Goal: Transaction & Acquisition: Purchase product/service

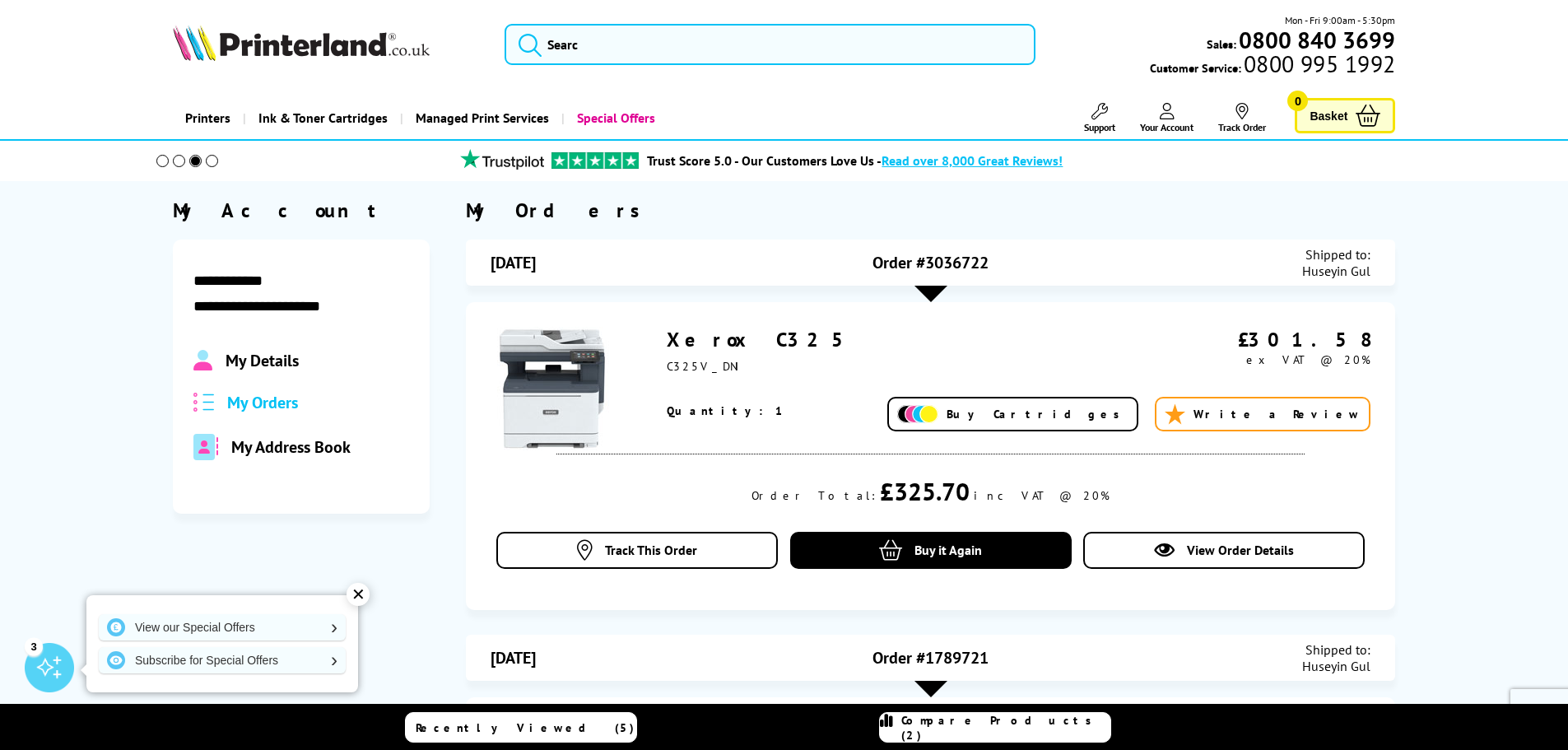
click at [727, 342] on link "Xerox C325" at bounding box center [762, 339] width 191 height 26
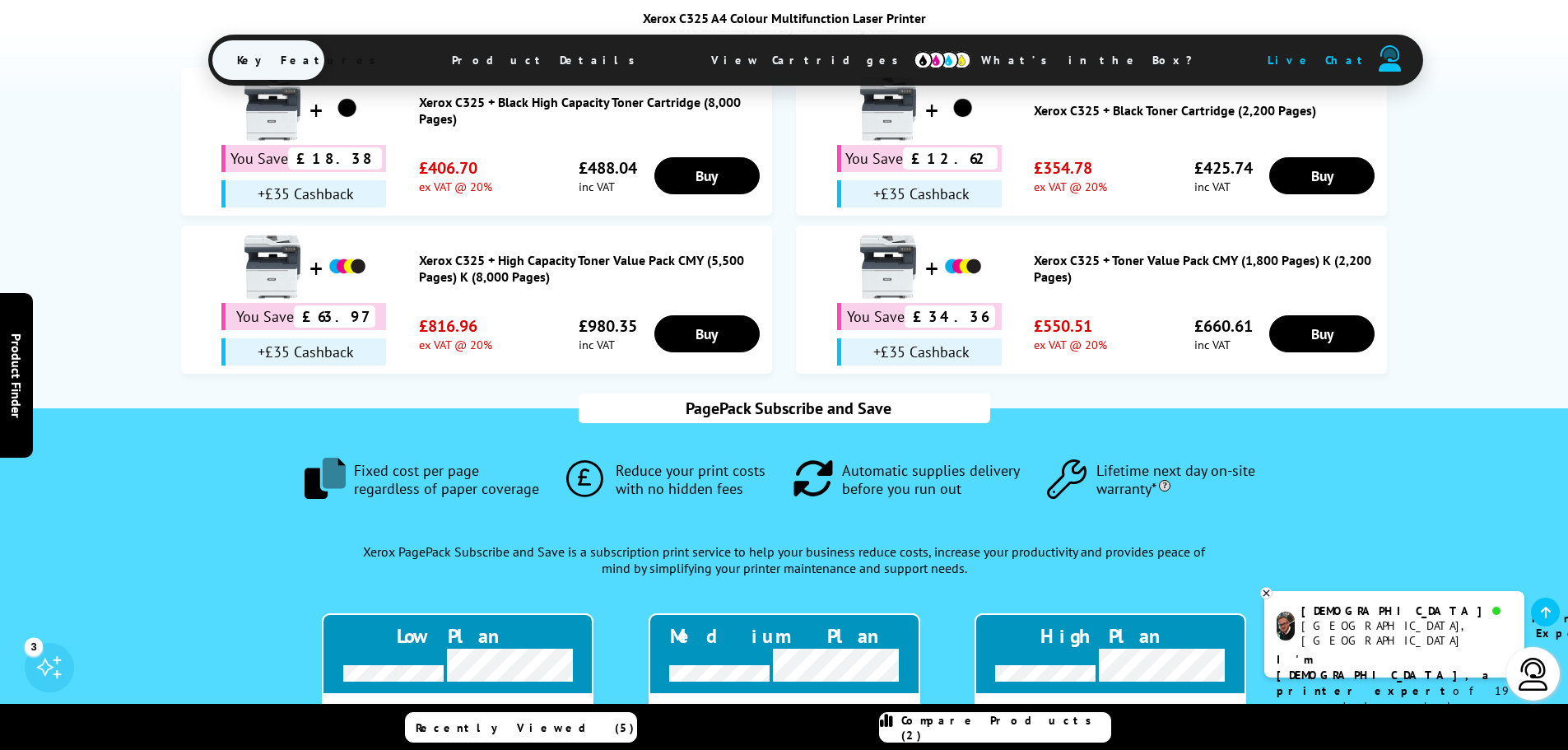
scroll to position [1482, 0]
